Goal: Task Accomplishment & Management: Complete application form

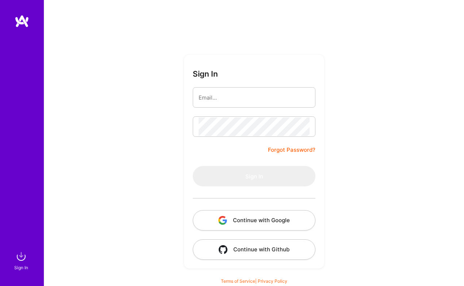
click at [0, 283] on com-1password-button at bounding box center [0, 283] width 0 height 0
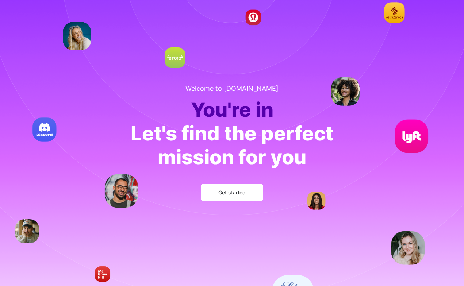
click at [267, 106] on div "You're in" at bounding box center [232, 110] width 203 height 24
click at [226, 201] on button "Get started" at bounding box center [232, 193] width 62 height 18
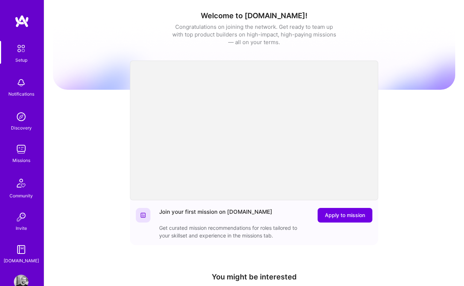
click at [22, 159] on div "Missions" at bounding box center [21, 161] width 18 height 8
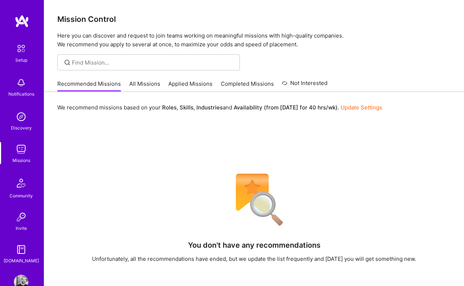
click at [134, 84] on link "All Missions" at bounding box center [144, 86] width 31 height 12
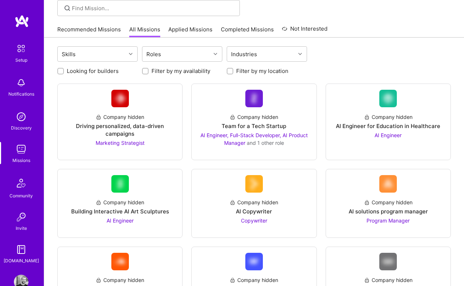
scroll to position [55, 0]
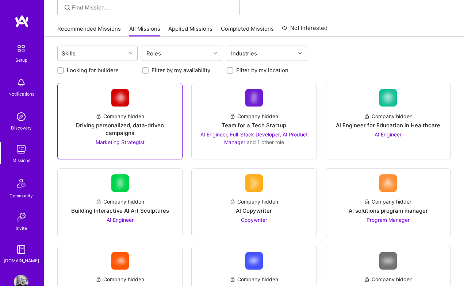
click at [133, 118] on div "Company hidden" at bounding box center [120, 116] width 49 height 8
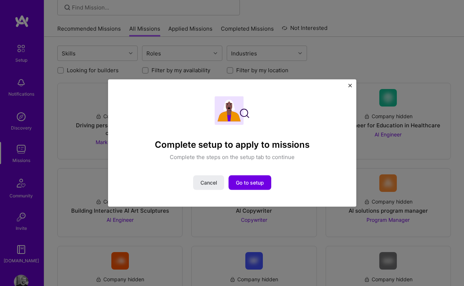
click at [217, 50] on div "Complete setup to apply to missions Complete the steps on the setup tab to cont…" at bounding box center [232, 143] width 464 height 286
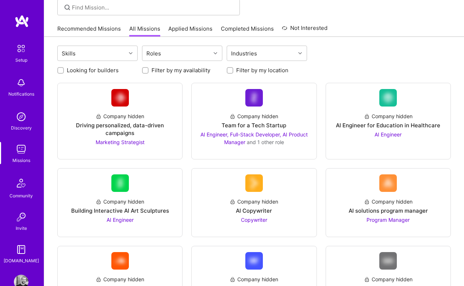
click at [20, 30] on div "Setup Notifications Discovery Missions Community Invite A.Guide" at bounding box center [22, 140] width 44 height 250
click at [20, 48] on img at bounding box center [21, 48] width 15 height 15
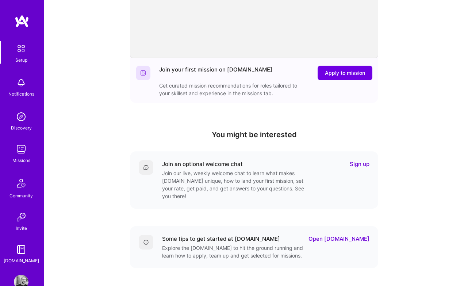
scroll to position [157, 0]
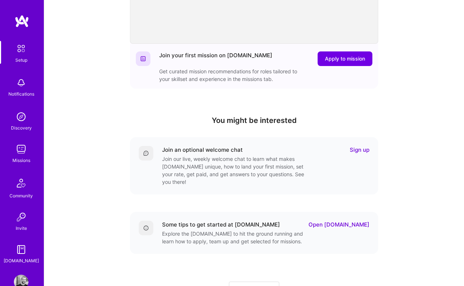
click at [354, 152] on link "Sign up" at bounding box center [360, 150] width 20 height 8
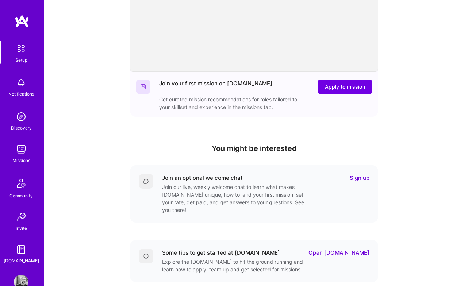
scroll to position [126, 0]
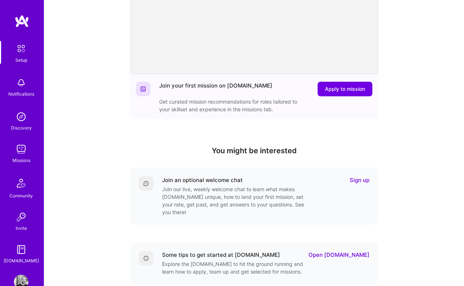
click at [340, 101] on div "Join your first mission on A.Team Apply to mission Get curated mission recommen…" at bounding box center [265, 97] width 213 height 31
click at [350, 85] on span "Apply to mission" at bounding box center [345, 88] width 40 height 7
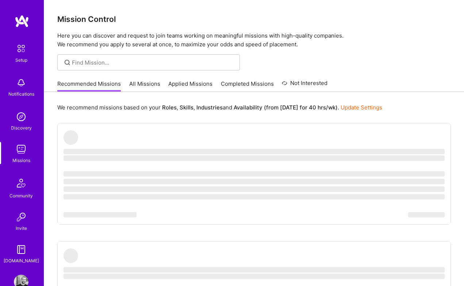
scroll to position [18, 0]
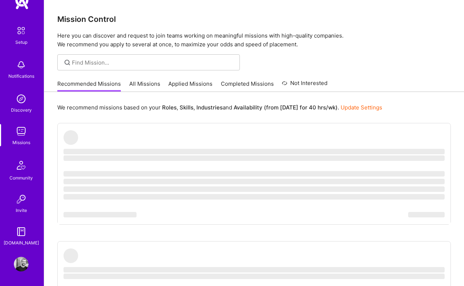
click at [24, 32] on img at bounding box center [21, 30] width 15 height 15
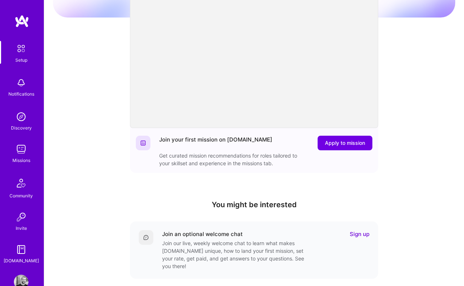
scroll to position [187, 0]
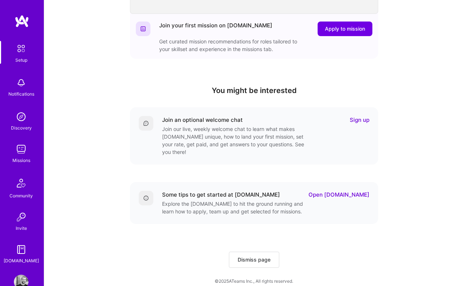
click at [276, 252] on button "Dismiss page" at bounding box center [254, 260] width 50 height 16
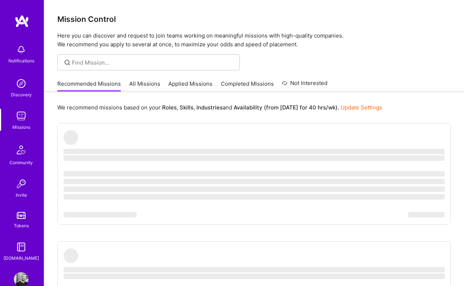
click at [20, 222] on div "Tokens" at bounding box center [21, 226] width 15 height 8
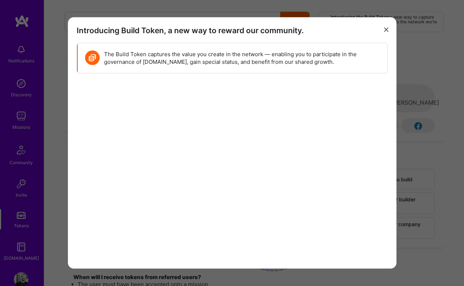
scroll to position [92, 0]
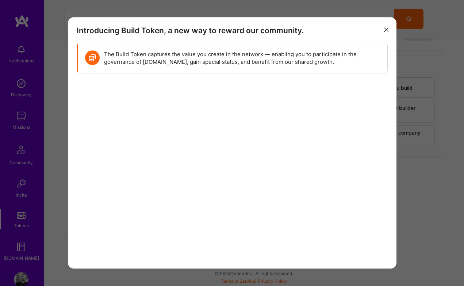
click at [388, 30] on icon "modal" at bounding box center [386, 29] width 4 height 4
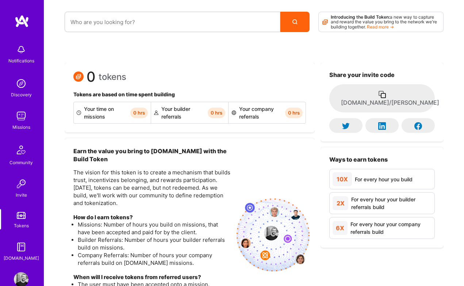
scroll to position [15, 0]
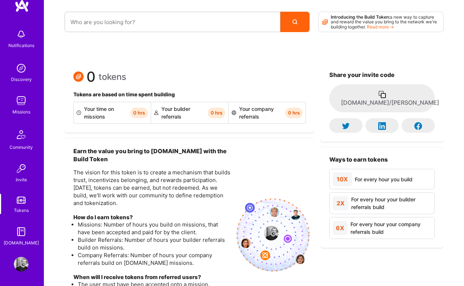
click at [26, 147] on div "Community" at bounding box center [20, 147] width 23 height 8
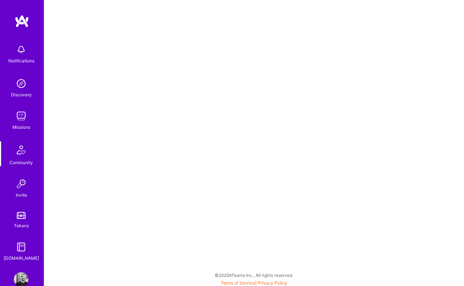
click at [22, 118] on img at bounding box center [21, 116] width 15 height 15
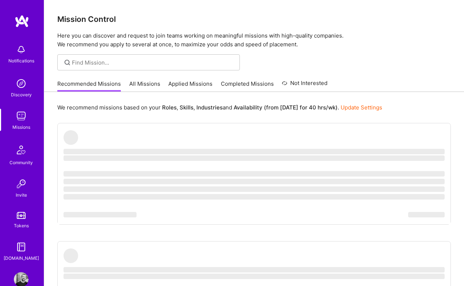
click at [148, 85] on link "All Missions" at bounding box center [144, 86] width 31 height 12
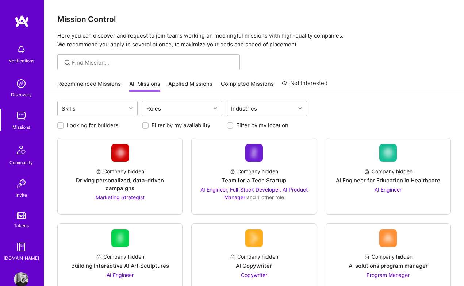
click at [96, 126] on label "Looking for builders" at bounding box center [93, 126] width 52 height 8
click at [64, 126] on input "Looking for builders" at bounding box center [61, 125] width 5 height 5
checkbox input "true"
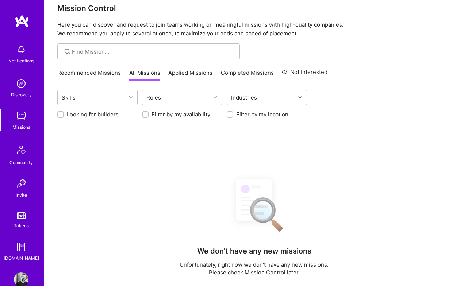
scroll to position [10, 0]
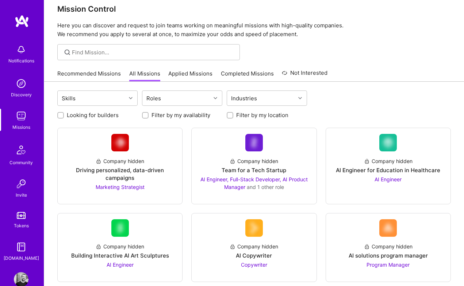
click at [111, 118] on label "Looking for builders" at bounding box center [93, 115] width 52 height 8
click at [64, 118] on input "Looking for builders" at bounding box center [61, 115] width 5 height 5
checkbox input "true"
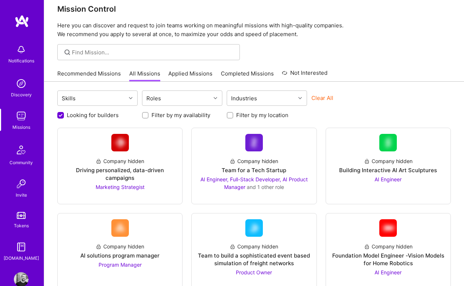
scroll to position [0, 0]
click at [130, 139] on link "Company hidden Driving personalized, data-driven campaigns Marketing Strategist" at bounding box center [120, 166] width 113 height 64
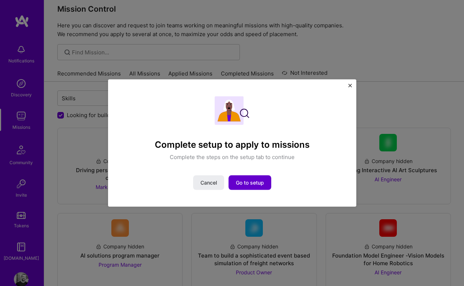
click at [247, 187] on button "Go to setup" at bounding box center [250, 182] width 43 height 15
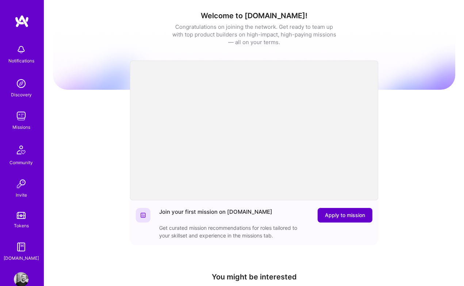
click at [338, 215] on span "Apply to mission" at bounding box center [345, 215] width 40 height 7
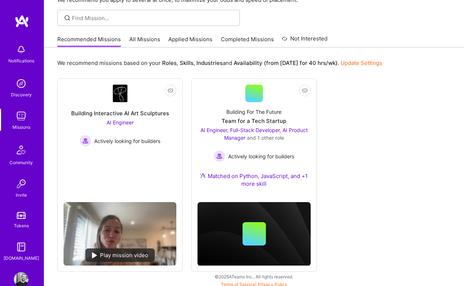
scroll to position [48, 0]
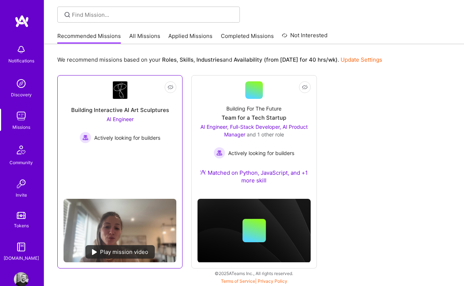
click at [126, 251] on div "Play mission video" at bounding box center [119, 252] width 69 height 14
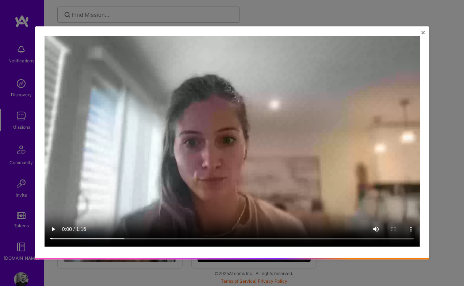
click at [294, 12] on div at bounding box center [232, 143] width 464 height 286
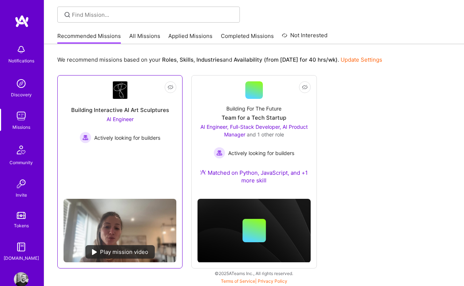
click at [120, 104] on div "Building Interactive AI Art Sculptures AI Engineer Actively looking for builders" at bounding box center [120, 121] width 113 height 45
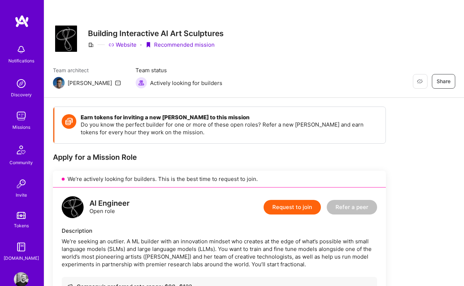
click at [130, 47] on link "Website" at bounding box center [122, 45] width 28 height 8
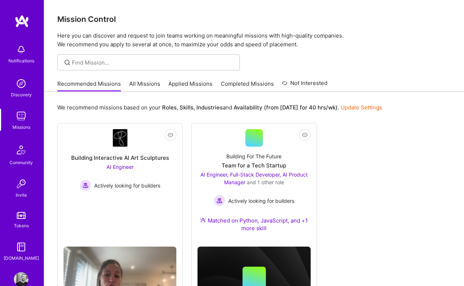
scroll to position [48, 0]
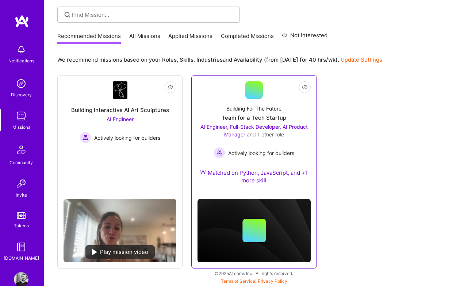
click at [260, 100] on div "Building For The Future Team for a Tech Startup AI Engineer, Full-Stack Develop…" at bounding box center [254, 146] width 113 height 94
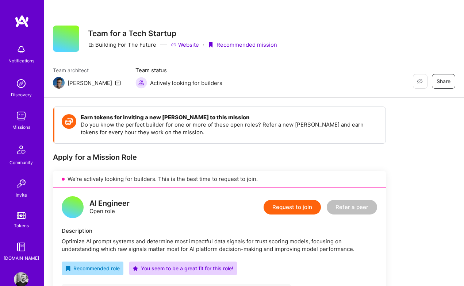
click at [29, 275] on div "Profile" at bounding box center [22, 279] width 17 height 15
click at [20, 278] on img at bounding box center [21, 279] width 15 height 15
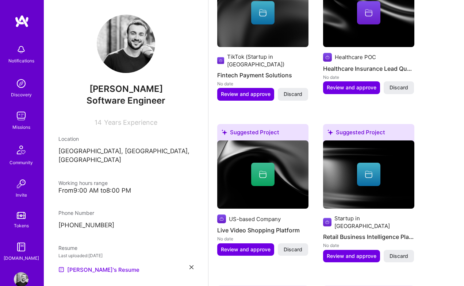
scroll to position [393, 0]
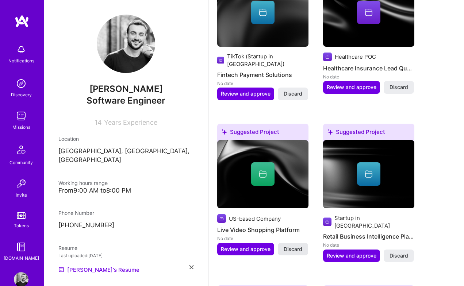
click at [298, 250] on span "Discard" at bounding box center [293, 249] width 19 height 7
click at [397, 253] on span "Discard" at bounding box center [399, 255] width 19 height 7
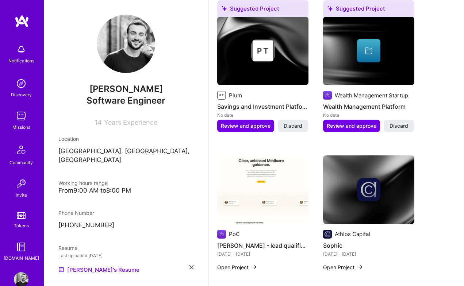
scroll to position [424, 0]
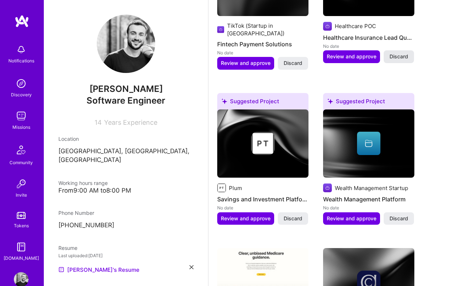
click at [405, 60] on span "Discard" at bounding box center [399, 56] width 19 height 7
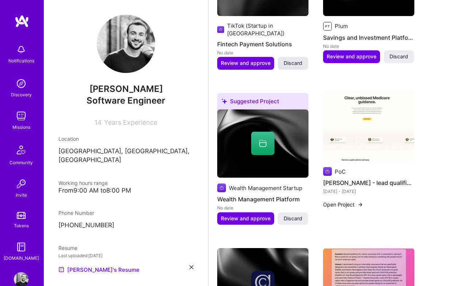
click at [303, 64] on button "Discard" at bounding box center [293, 63] width 30 height 12
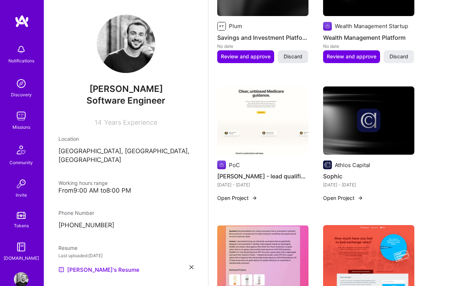
click at [303, 63] on button "Discard" at bounding box center [293, 56] width 30 height 12
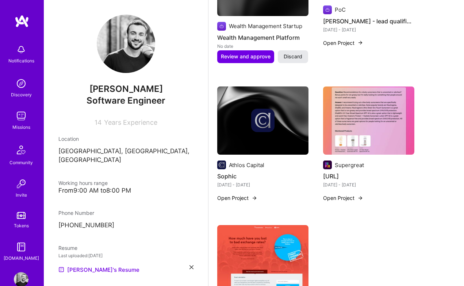
click at [285, 60] on span "Discard" at bounding box center [293, 56] width 19 height 7
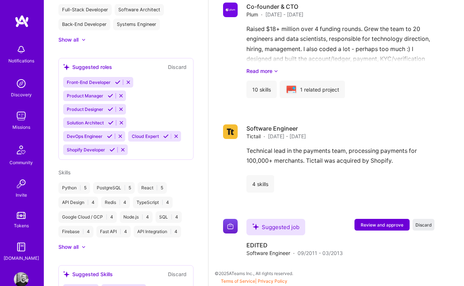
scroll to position [299, 0]
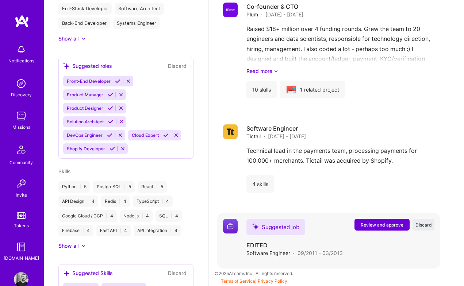
click at [390, 224] on span "Review and approve" at bounding box center [382, 225] width 43 height 6
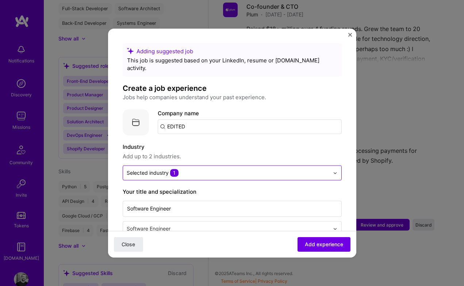
click at [209, 169] on input "text" at bounding box center [228, 173] width 203 height 8
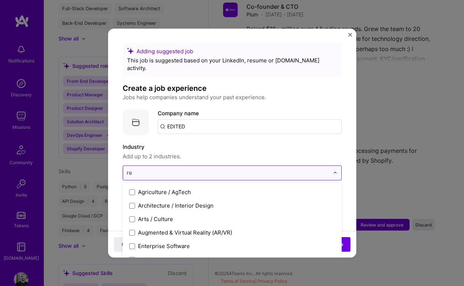
type input "r"
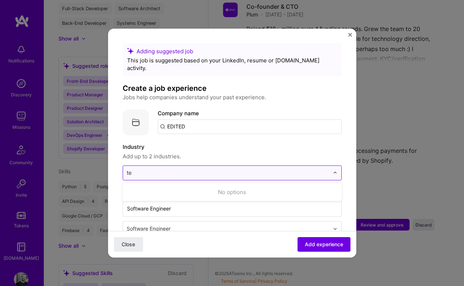
type input "t"
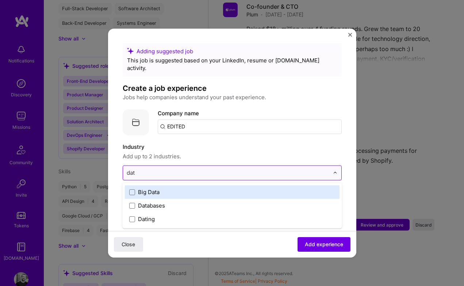
type input "data"
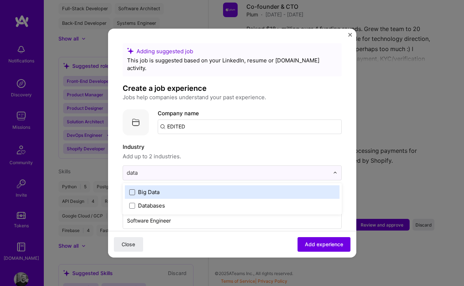
click at [133, 190] on span at bounding box center [132, 193] width 6 height 6
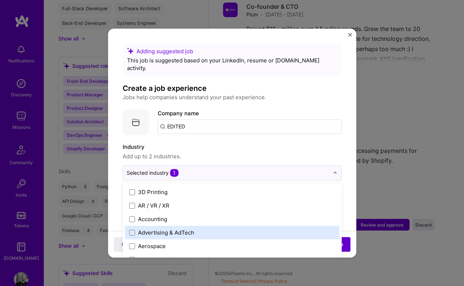
click at [342, 244] on span "Add experience" at bounding box center [324, 244] width 38 height 7
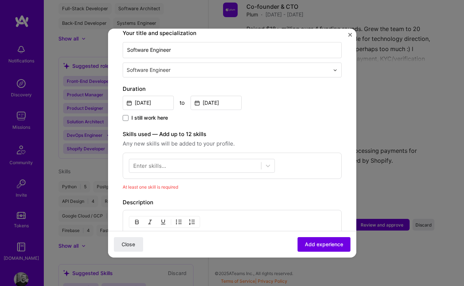
scroll to position [193, 0]
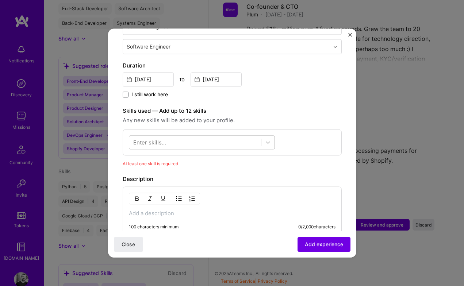
click at [236, 137] on div at bounding box center [195, 143] width 132 height 12
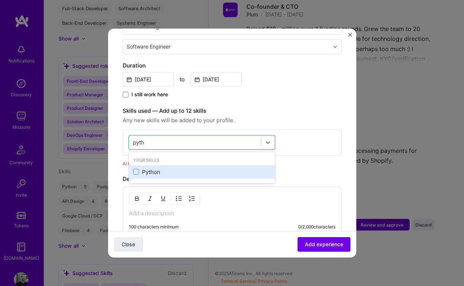
click at [181, 168] on div "Python" at bounding box center [201, 172] width 137 height 8
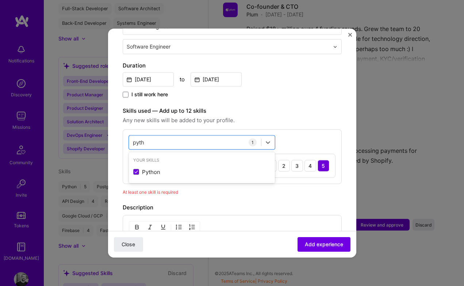
click at [306, 116] on span "Any new skills will be added to your profile." at bounding box center [232, 120] width 219 height 9
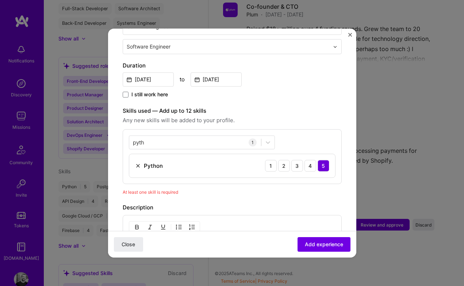
click at [224, 129] on div "pyth pyth 1 Python 1 2 3 4 5" at bounding box center [232, 156] width 219 height 55
click at [221, 137] on div "pyth pyth" at bounding box center [195, 143] width 132 height 12
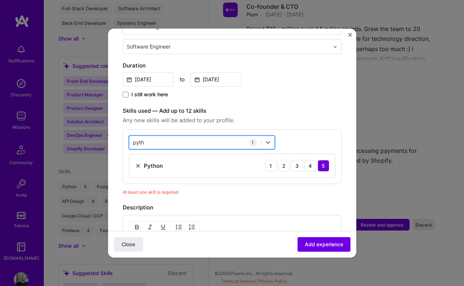
click at [221, 137] on div "pyth pyth" at bounding box center [195, 143] width 132 height 12
click at [138, 139] on input "pyth" at bounding box center [139, 143] width 12 height 8
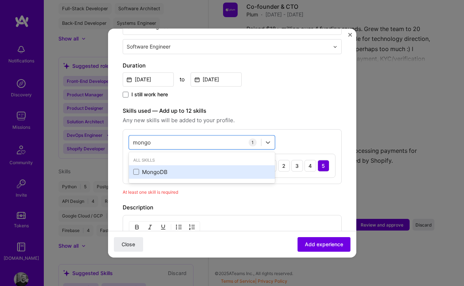
click at [154, 168] on div "MongoDB" at bounding box center [201, 172] width 137 height 8
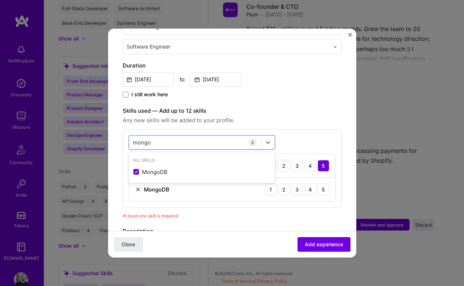
type input "mongo"
click at [332, 57] on div "Adding suggested job This job is suggested based on your LinkedIn, resume or [D…" at bounding box center [232, 133] width 219 height 567
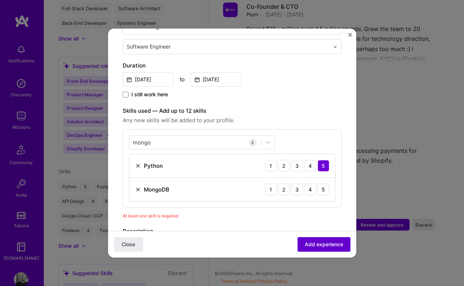
click at [322, 244] on span "Add experience" at bounding box center [324, 244] width 38 height 7
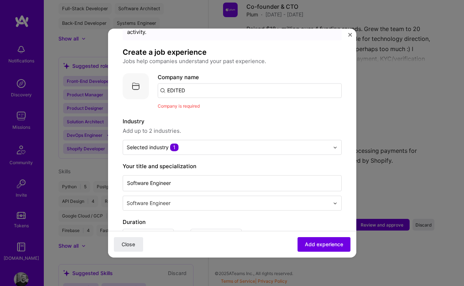
scroll to position [12, 0]
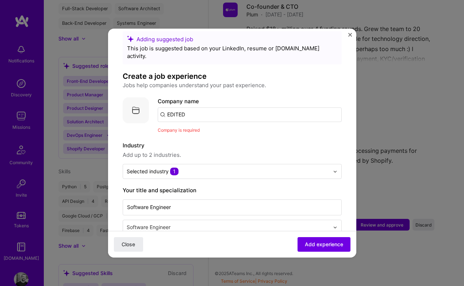
click at [180, 107] on input "EDITED" at bounding box center [250, 114] width 184 height 15
type input "EDITED"
click at [202, 129] on div "EDITED" at bounding box center [212, 135] width 26 height 13
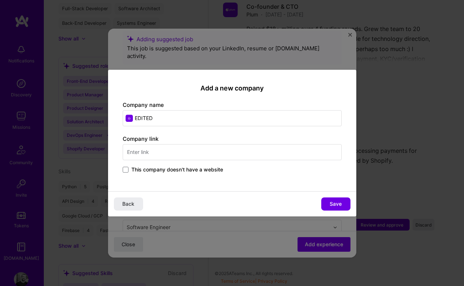
click at [250, 157] on input "text" at bounding box center [232, 152] width 219 height 16
type input "[URL][DOMAIN_NAME]"
click at [344, 210] on button "Save" at bounding box center [335, 204] width 29 height 13
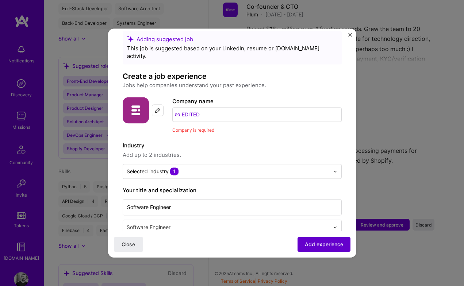
click at [336, 247] on span "Add experience" at bounding box center [324, 244] width 38 height 7
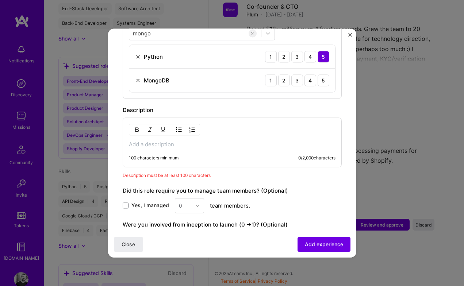
scroll to position [290, 0]
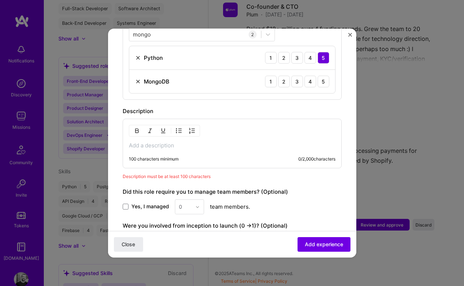
click at [197, 145] on div "100 characters minimum 0 / 2,000 characters" at bounding box center [232, 144] width 219 height 50
click at [199, 142] on p at bounding box center [232, 145] width 207 height 7
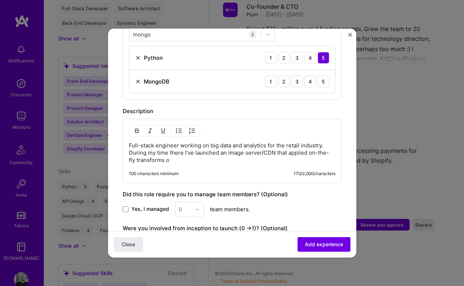
click at [294, 145] on p "Full-stack engineer working on big data and analytics for the retail industry. …" at bounding box center [232, 153] width 207 height 22
click at [207, 143] on p "Full-stack engineer working on big data and analytics for the retail industry. …" at bounding box center [232, 153] width 207 height 22
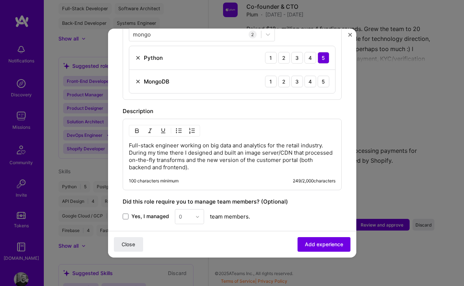
click at [298, 152] on p "Full-stack engineer working on big data and analytics for the retail industry. …" at bounding box center [232, 156] width 207 height 29
click at [317, 242] on span "Add experience" at bounding box center [324, 244] width 38 height 7
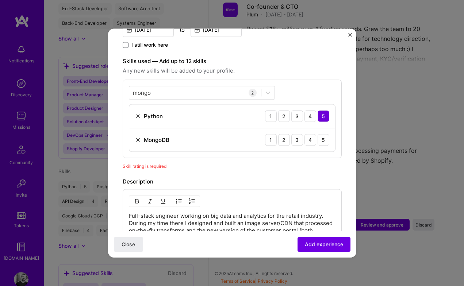
scroll to position [230, 0]
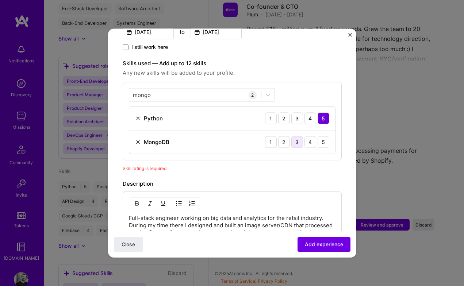
click at [298, 136] on div "3" at bounding box center [297, 142] width 12 height 12
click at [315, 243] on span "Add experience" at bounding box center [324, 244] width 38 height 7
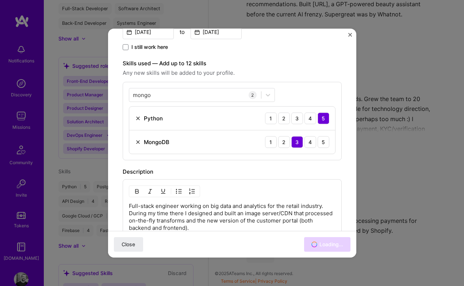
scroll to position [818, 0]
click at [418, 173] on div "Adding suggested job This job is suggested based on your LinkedIn, resume or [D…" at bounding box center [232, 143] width 464 height 286
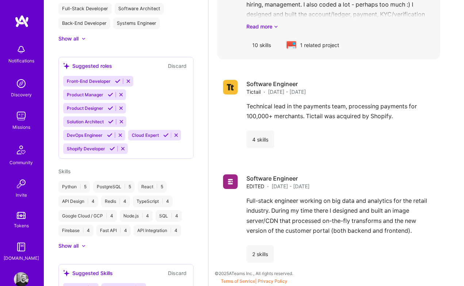
scroll to position [932, 0]
click at [335, 107] on div "Technical lead in the payments team, processing payments for 100,000+ merchants…" at bounding box center [340, 113] width 188 height 23
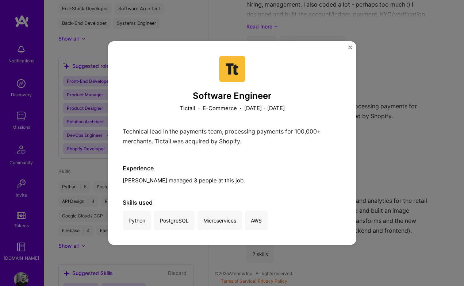
click at [384, 77] on div "Software Engineer Tictail · E-Commerce · [DATE] - [DATE] Technical lead in the …" at bounding box center [232, 143] width 464 height 286
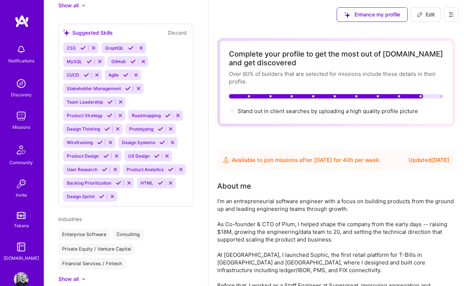
scroll to position [557, 0]
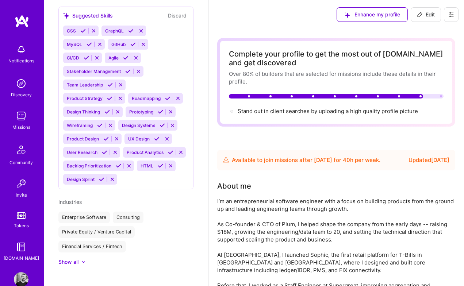
click at [31, 121] on link "Missions" at bounding box center [21, 120] width 45 height 22
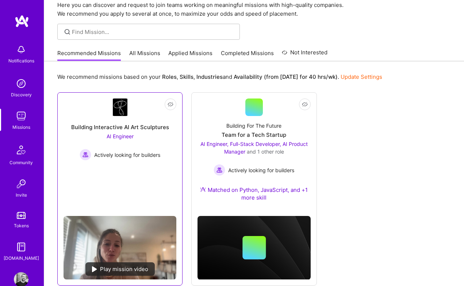
scroll to position [48, 0]
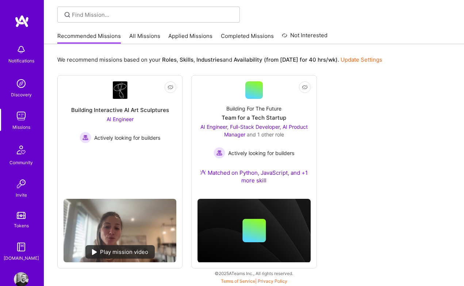
click at [362, 62] on link "Update Settings" at bounding box center [362, 59] width 42 height 7
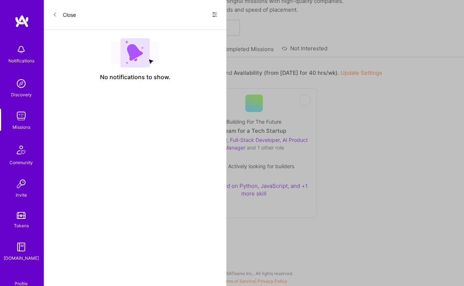
select select "CY"
select select "Future Date"
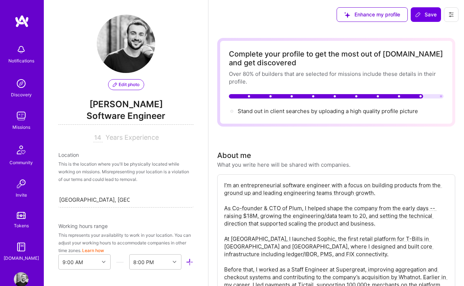
scroll to position [284, 0]
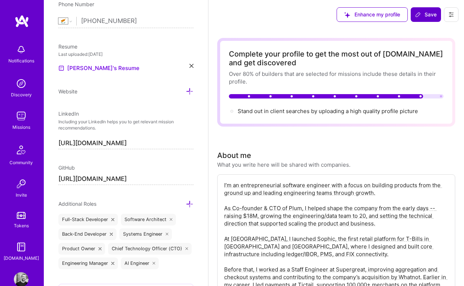
click at [428, 9] on button "Save" at bounding box center [426, 14] width 30 height 15
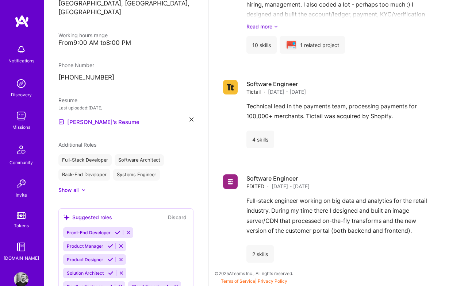
scroll to position [0, 0]
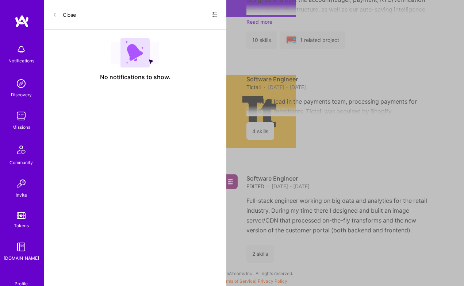
scroll to position [48, 0]
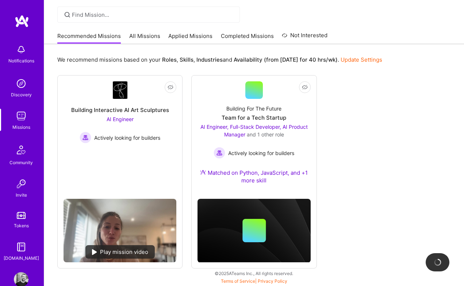
click at [148, 37] on link "All Missions" at bounding box center [144, 38] width 31 height 12
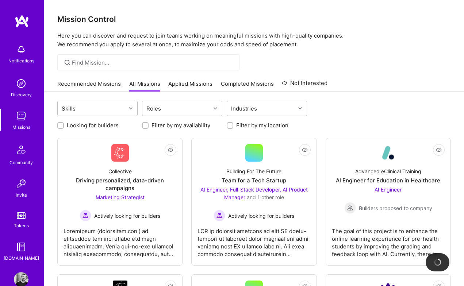
click at [101, 125] on label "Looking for builders" at bounding box center [93, 126] width 52 height 8
click at [64, 125] on input "Looking for builders" at bounding box center [61, 125] width 5 height 5
checkbox input "true"
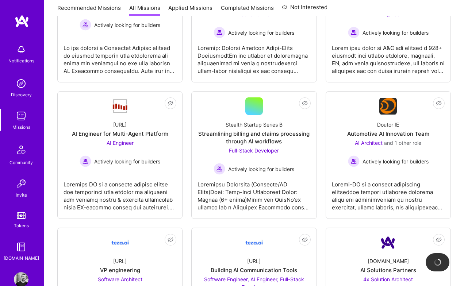
scroll to position [321, 0]
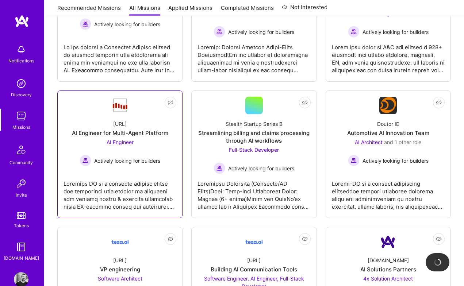
click at [134, 125] on div "[URL] AI Engineer for Multi-Agent Platform AI Engineer Actively looking for bui…" at bounding box center [120, 140] width 113 height 52
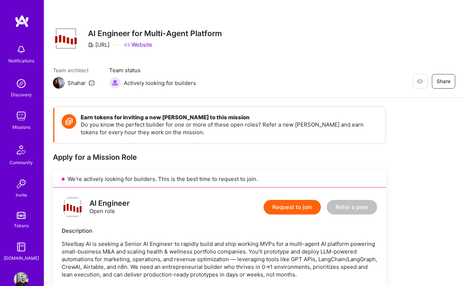
click at [74, 82] on div "Shahar" at bounding box center [77, 83] width 18 height 8
click at [152, 47] on link "Website" at bounding box center [138, 45] width 28 height 8
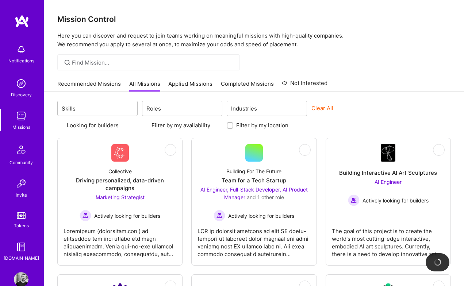
scroll to position [47, 0]
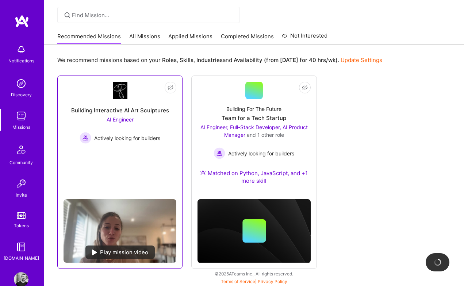
click at [125, 89] on img at bounding box center [120, 91] width 15 height 18
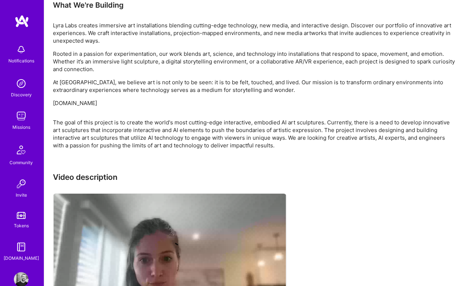
scroll to position [532, 0]
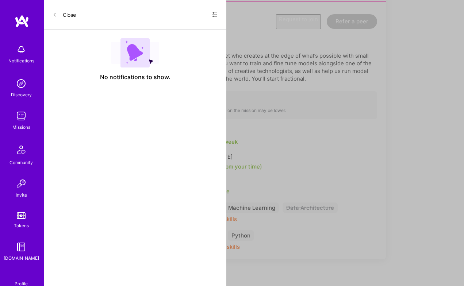
scroll to position [47, 0]
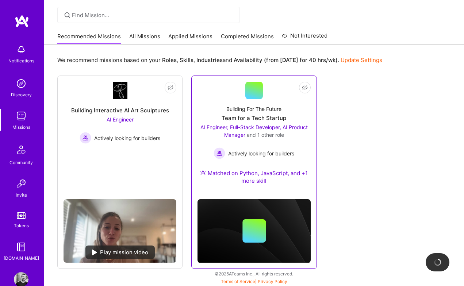
click at [222, 105] on div "Building For The Future Team for a Tech Startup AI Engineer, Full-Stack Develop…" at bounding box center [254, 146] width 113 height 94
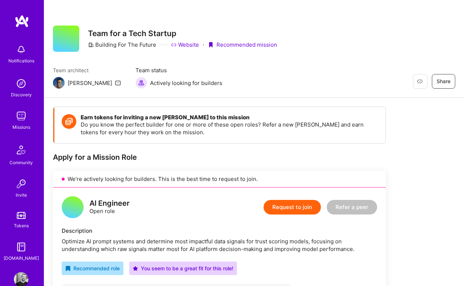
click at [190, 45] on link "Website" at bounding box center [185, 45] width 28 height 8
click at [301, 210] on button "Request to join" at bounding box center [292, 207] width 57 height 15
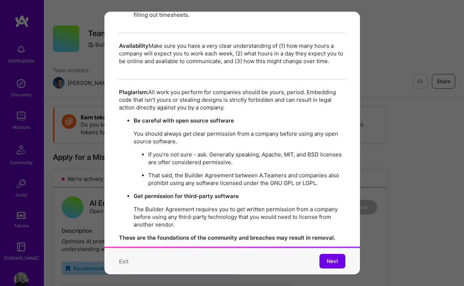
scroll to position [1252, 0]
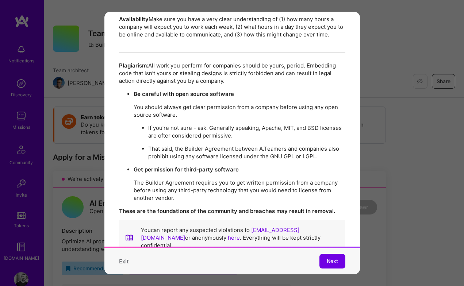
click at [445, 158] on div "Mission Code of Conduct This is the [DOMAIN_NAME] Mission Code of Conduct. Our …" at bounding box center [232, 143] width 464 height 286
click at [381, 193] on div "Mission Code of Conduct This is the [DOMAIN_NAME] Mission Code of Conduct. Our …" at bounding box center [232, 143] width 464 height 286
click at [124, 261] on button "Exit" at bounding box center [123, 262] width 9 height 8
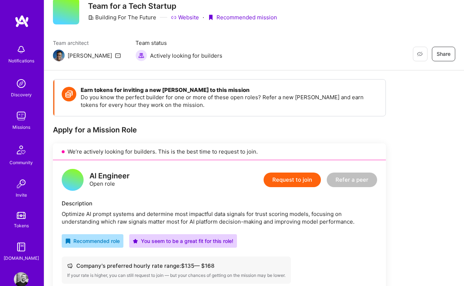
scroll to position [27, 0]
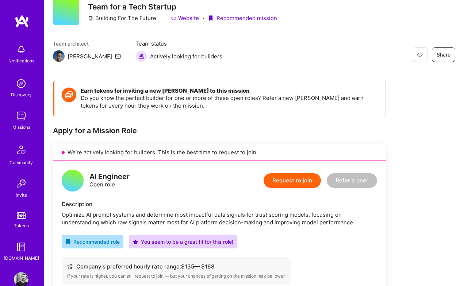
click at [115, 58] on icon at bounding box center [118, 56] width 6 height 6
click at [24, 92] on div "Discovery" at bounding box center [21, 95] width 21 height 8
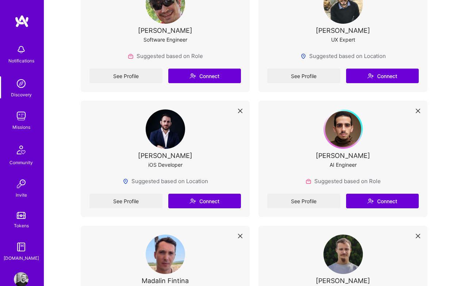
scroll to position [194, 0]
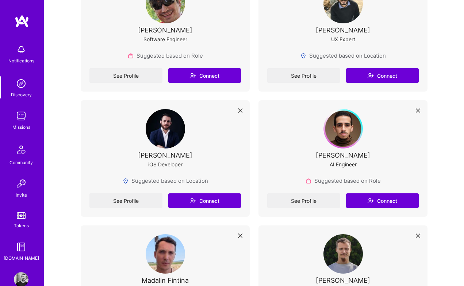
click at [154, 120] on img at bounding box center [165, 128] width 39 height 39
click at [162, 155] on div "[PERSON_NAME]" at bounding box center [165, 156] width 54 height 8
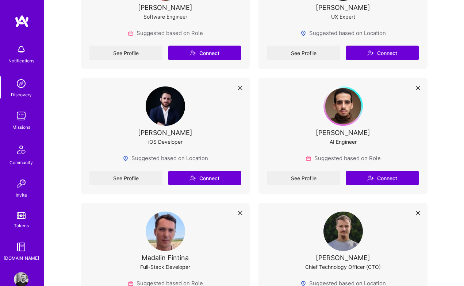
scroll to position [223, 0]
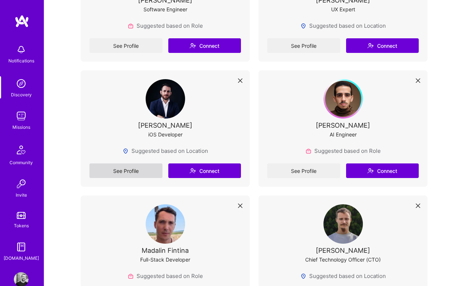
click at [136, 169] on link "See Profile" at bounding box center [125, 171] width 73 height 15
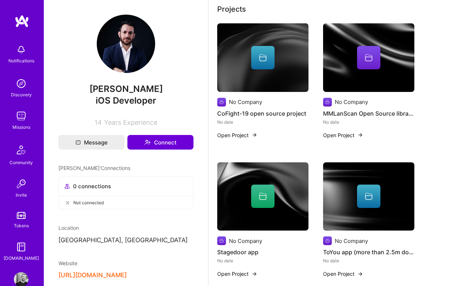
scroll to position [138, 0]
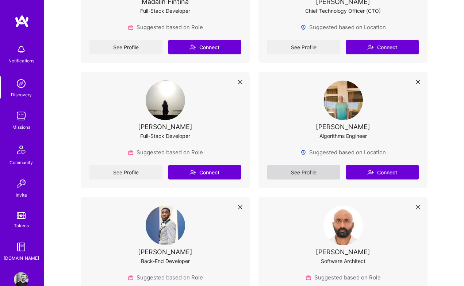
scroll to position [474, 0]
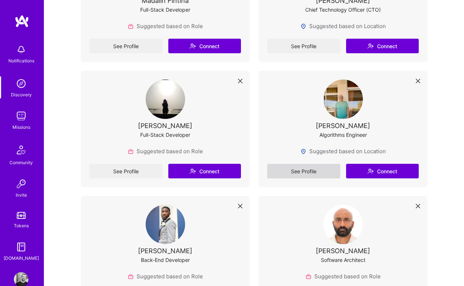
click at [314, 172] on link "See Profile" at bounding box center [303, 171] width 73 height 15
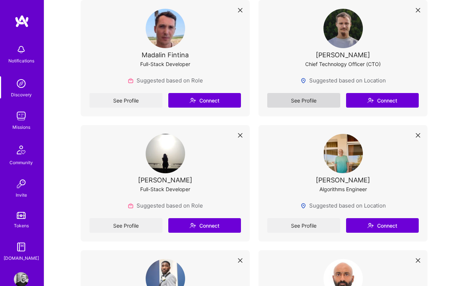
click at [294, 95] on link "See Profile" at bounding box center [303, 100] width 73 height 15
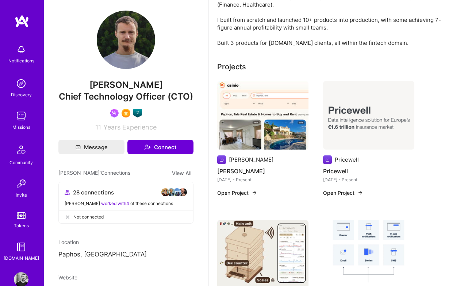
scroll to position [176, 0]
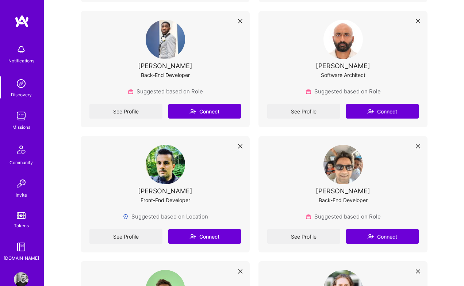
scroll to position [660, 0]
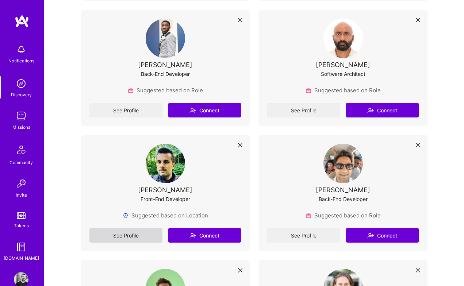
click at [148, 233] on link "See Profile" at bounding box center [125, 235] width 73 height 15
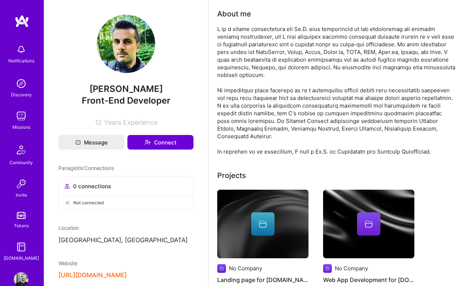
scroll to position [91, 0]
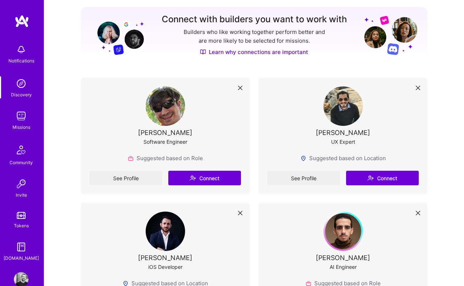
scroll to position [660, 0]
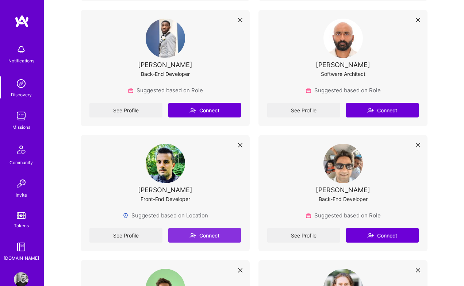
click at [213, 236] on button "Connect" at bounding box center [204, 235] width 73 height 15
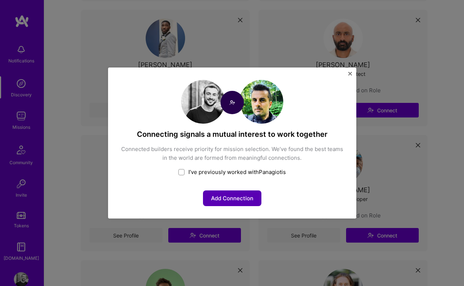
click at [248, 200] on button "Add Connection" at bounding box center [232, 199] width 58 height 16
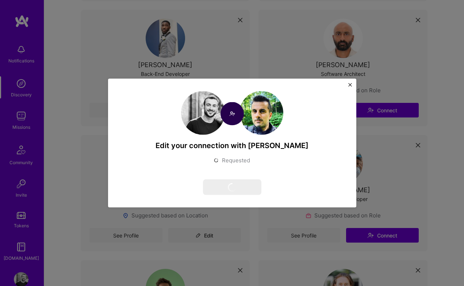
click at [263, 78] on div "Edit your connection with Panagiotis Requested Cancel request" at bounding box center [232, 143] width 464 height 286
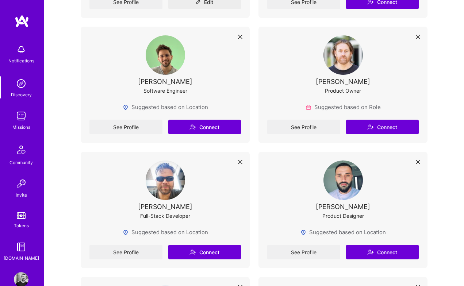
scroll to position [896, 0]
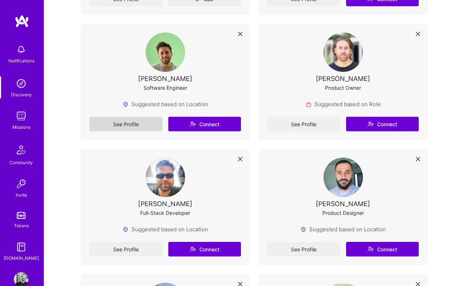
click at [138, 126] on link "See Profile" at bounding box center [125, 124] width 73 height 15
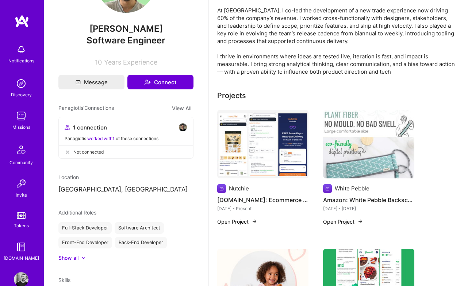
scroll to position [84, 0]
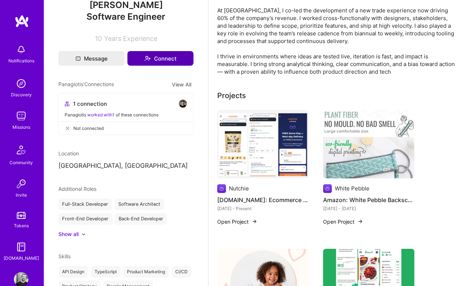
click at [158, 58] on button "Connect" at bounding box center [160, 58] width 66 height 15
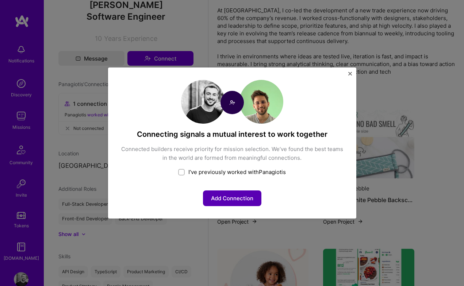
click at [237, 200] on button "Add Connection" at bounding box center [232, 199] width 58 height 16
click at [269, 49] on div "Connecting signals a mutual interest to work together Connected builders receiv…" at bounding box center [232, 143] width 464 height 286
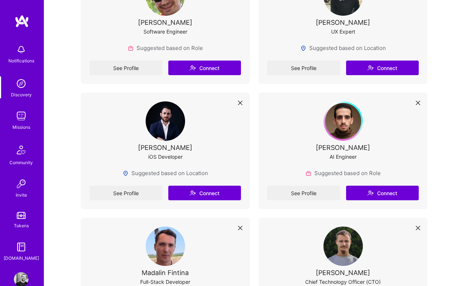
scroll to position [220, 0]
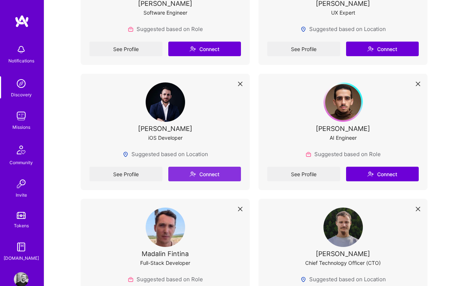
click at [211, 171] on button "Connect" at bounding box center [204, 174] width 73 height 15
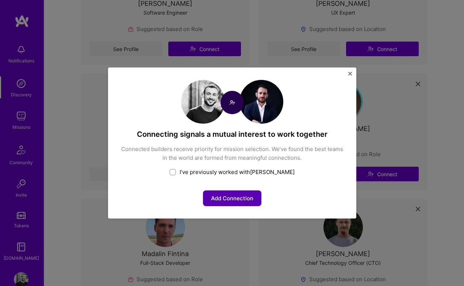
click at [231, 202] on button "Add Connection" at bounding box center [232, 199] width 58 height 16
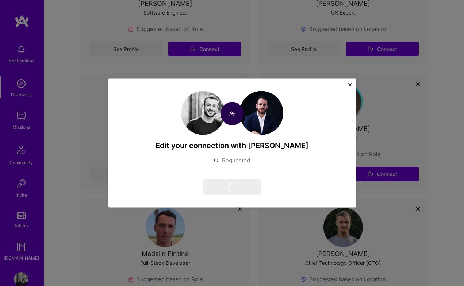
click at [383, 133] on div "Edit your connection with [PERSON_NAME] Requested Cancel request" at bounding box center [232, 143] width 464 height 286
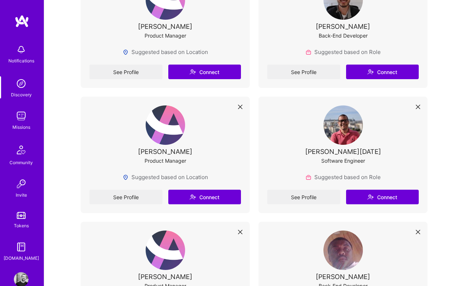
scroll to position [2711, 0]
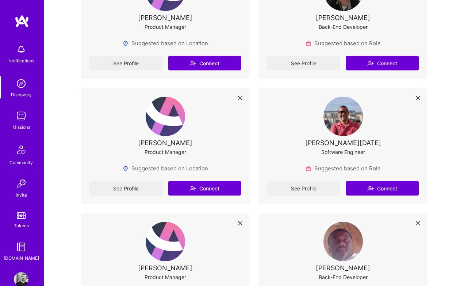
click at [21, 123] on div "Missions" at bounding box center [21, 127] width 18 height 8
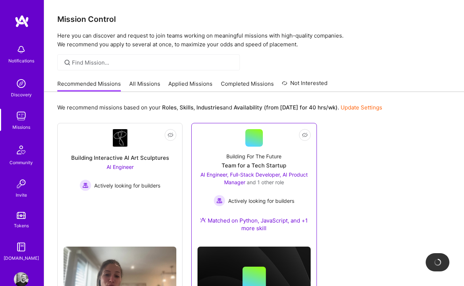
click at [209, 142] on link "Not Interested Building For The Future Team for a Tech Startup AI Engineer, Ful…" at bounding box center [254, 185] width 113 height 112
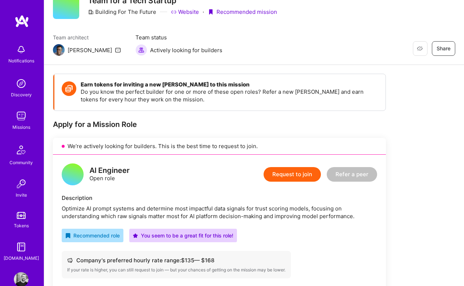
scroll to position [51, 0]
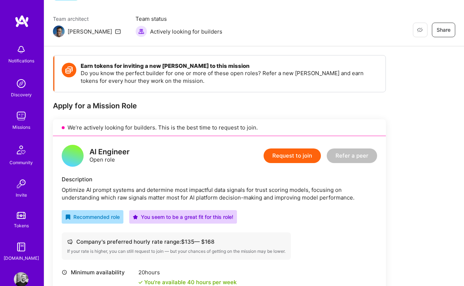
click at [293, 154] on button "Request to join" at bounding box center [292, 156] width 57 height 15
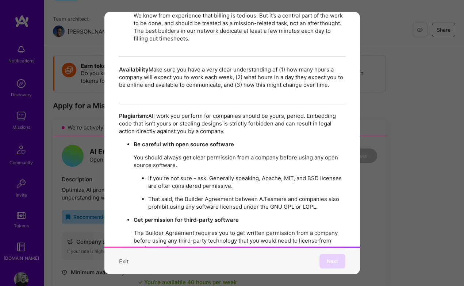
scroll to position [1252, 0]
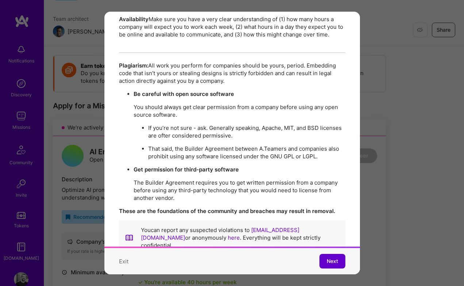
click at [328, 263] on span "Next" at bounding box center [332, 261] width 11 height 7
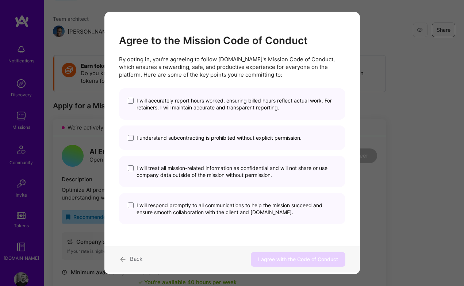
scroll to position [0, 0]
click at [287, 110] on span "I will accurately report hours worked, ensuring billed hours reflect actual wor…" at bounding box center [237, 104] width 200 height 14
click at [0, 0] on input "I will accurately report hours worked, ensuring billed hours reflect actual wor…" at bounding box center [0, 0] width 0 height 0
click at [275, 151] on div "I will accurately report hours worked, ensuring billed hours reflect actual wor…" at bounding box center [232, 156] width 226 height 136
click at [269, 176] on span "I will treat all mission-related information as confidential and will not share…" at bounding box center [237, 172] width 200 height 14
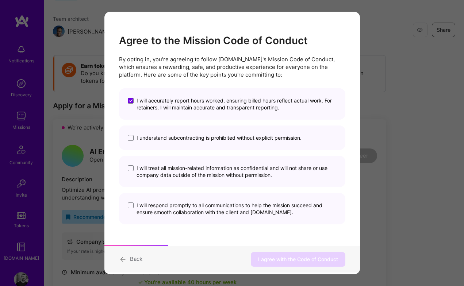
click at [0, 0] on input "I will treat all mission-related information as confidential and will not share…" at bounding box center [0, 0] width 0 height 0
click at [269, 141] on div "I understand subcontracting is prohibited without explicit permission." at bounding box center [232, 138] width 226 height 24
click at [257, 211] on span "I will respond promptly to all communications to help the mission succeed and e…" at bounding box center [237, 209] width 200 height 14
click at [0, 0] on input "I will respond promptly to all communications to help the mission succeed and e…" at bounding box center [0, 0] width 0 height 0
click at [261, 135] on span "I understand subcontracting is prohibited without explicit permission." at bounding box center [219, 137] width 165 height 7
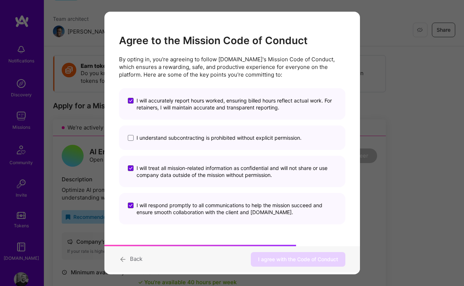
click at [0, 0] on input "I understand subcontracting is prohibited without explicit permission." at bounding box center [0, 0] width 0 height 0
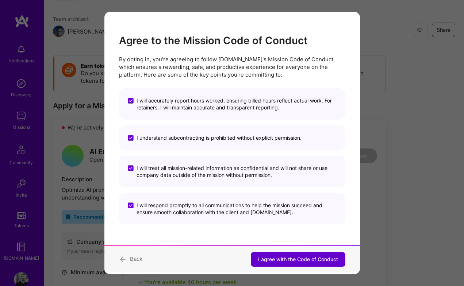
click at [289, 260] on span "I agree with the Code of Conduct" at bounding box center [298, 259] width 80 height 7
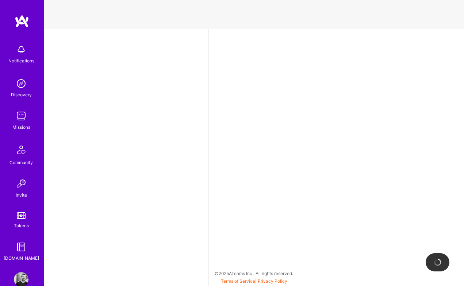
select select "CY"
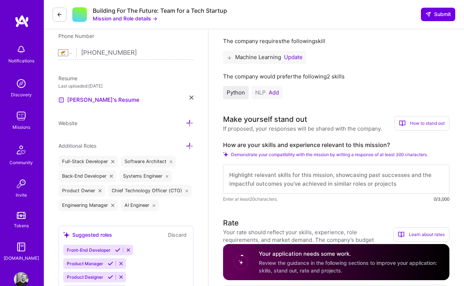
scroll to position [153, 0]
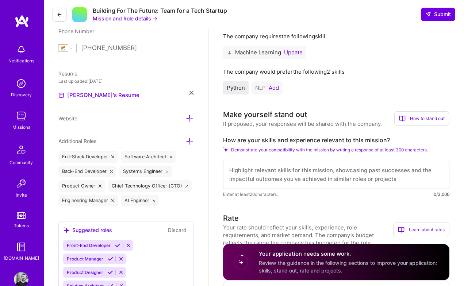
click at [273, 90] on button "Add" at bounding box center [274, 88] width 10 height 6
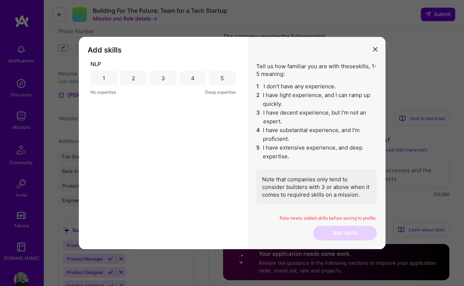
click at [171, 80] on div "3" at bounding box center [163, 78] width 27 height 15
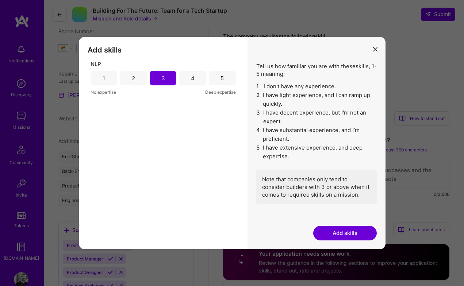
click at [357, 231] on button "Add skills" at bounding box center [345, 233] width 64 height 15
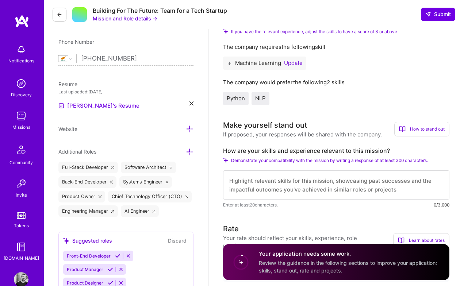
scroll to position [141, 0]
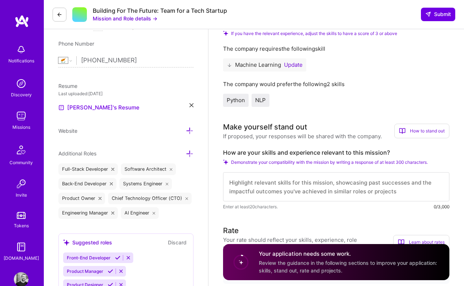
click at [296, 67] on button "Update" at bounding box center [293, 65] width 19 height 6
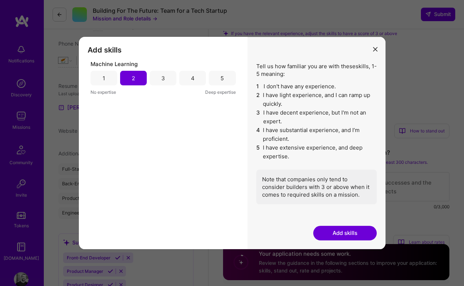
click at [374, 51] on button "modal" at bounding box center [375, 49] width 9 height 12
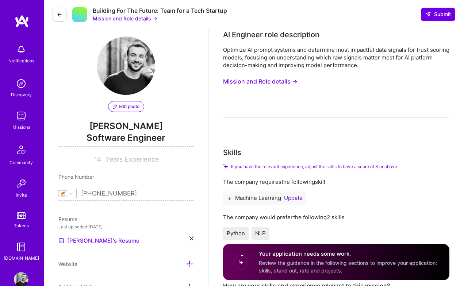
scroll to position [0, 0]
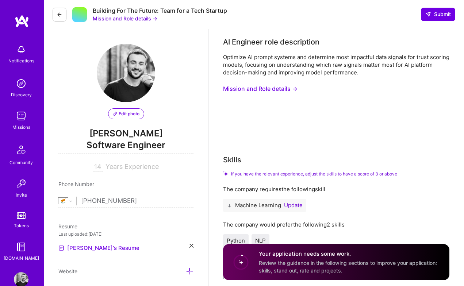
click at [278, 93] on button "Mission and Role details →" at bounding box center [260, 89] width 74 height 14
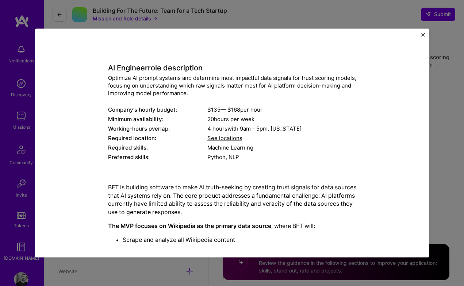
scroll to position [17, 0]
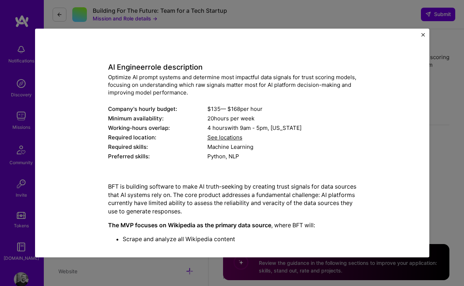
click at [227, 136] on span "See locations" at bounding box center [224, 137] width 35 height 7
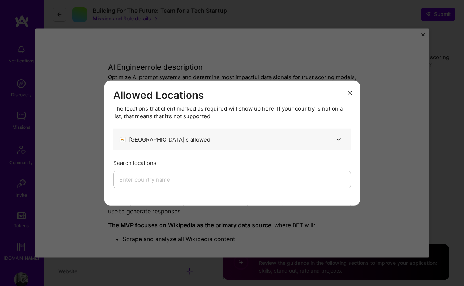
click at [345, 92] on button "modal" at bounding box center [349, 93] width 9 height 12
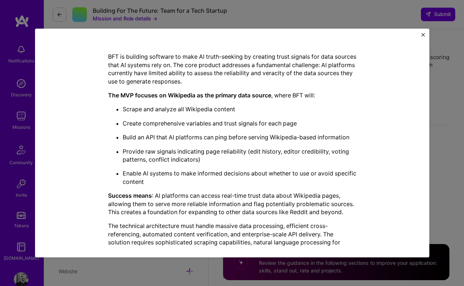
scroll to position [198, 0]
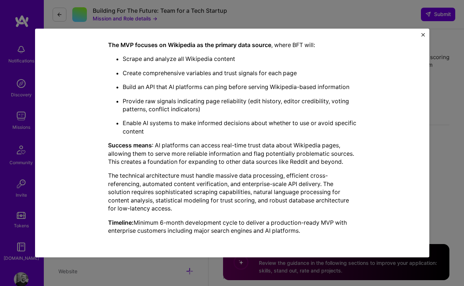
click at [448, 127] on div "Mission Description and Role Details AI Engineer role description Optimize AI p…" at bounding box center [232, 143] width 464 height 286
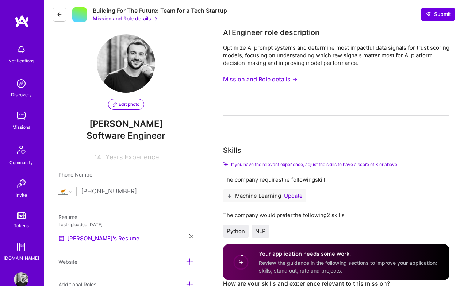
scroll to position [0, 0]
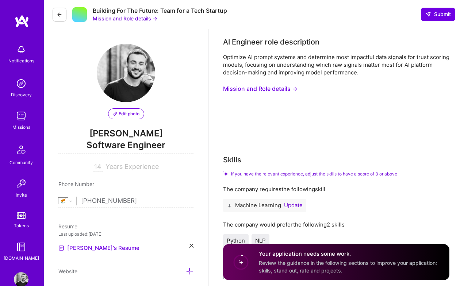
click at [149, 143] on span "Software Engineer" at bounding box center [125, 146] width 135 height 15
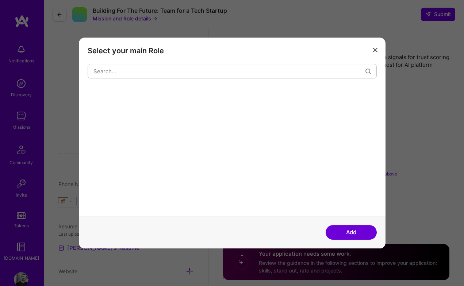
click at [149, 143] on div "modal" at bounding box center [232, 151] width 289 height 129
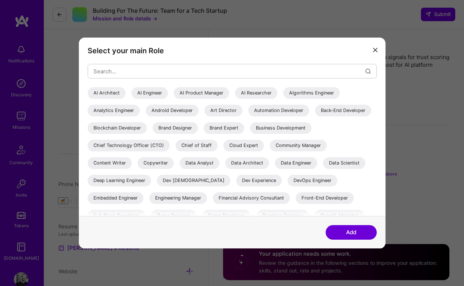
click at [376, 51] on icon "modal" at bounding box center [375, 50] width 4 height 4
